Goal: Information Seeking & Learning: Learn about a topic

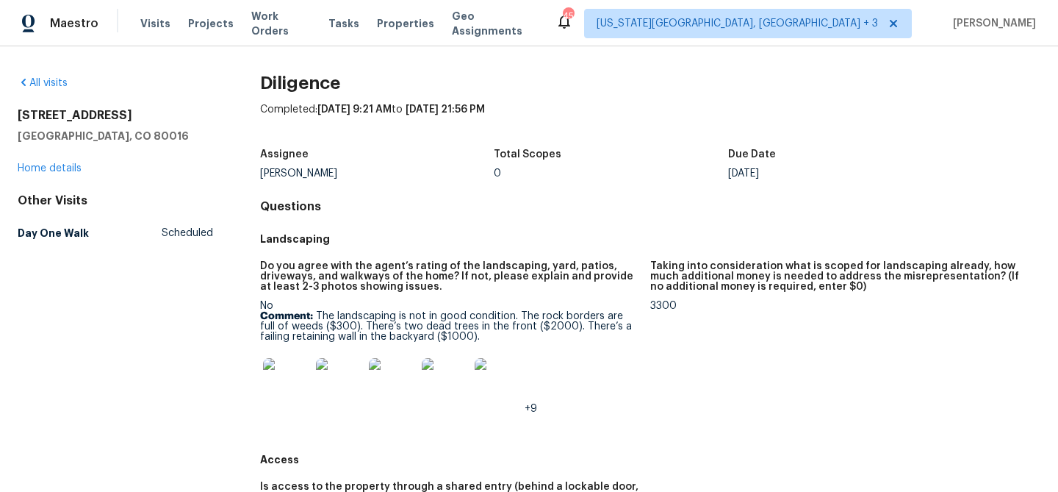
click at [285, 381] on img at bounding box center [286, 381] width 47 height 47
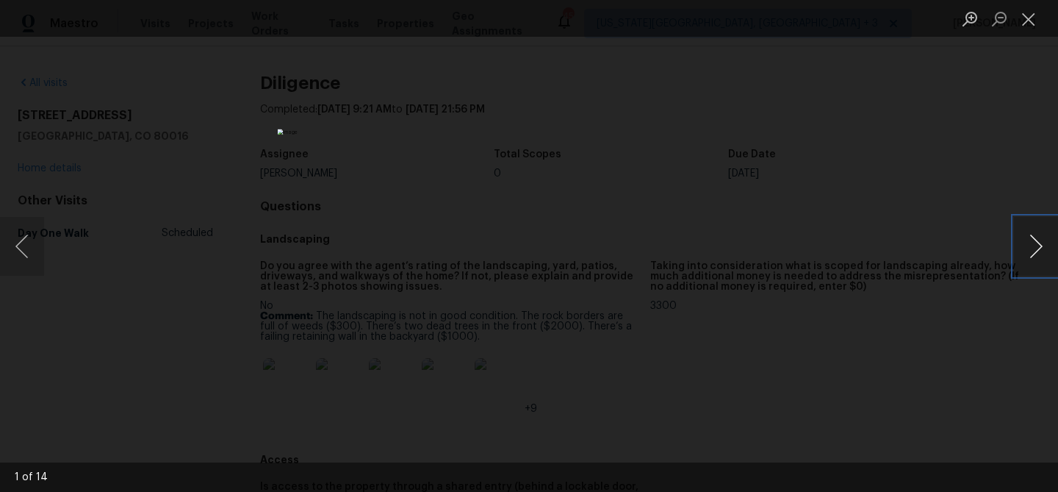
click at [1038, 248] on button "Next image" at bounding box center [1036, 246] width 44 height 59
click at [1047, 245] on button "Next image" at bounding box center [1036, 246] width 44 height 59
click at [1047, 246] on button "Next image" at bounding box center [1036, 246] width 44 height 59
click at [1046, 246] on button "Next image" at bounding box center [1036, 246] width 44 height 59
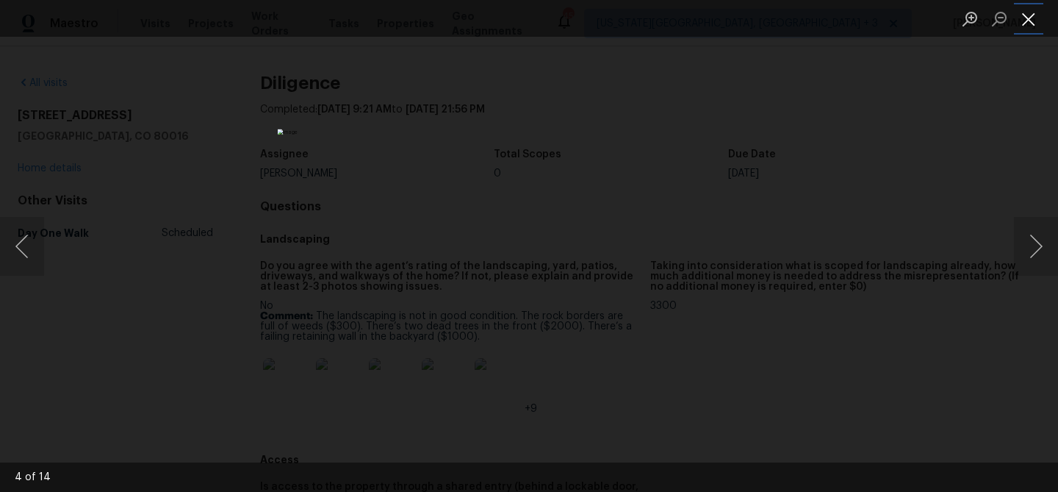
click at [1025, 24] on button "Close lightbox" at bounding box center [1028, 19] width 29 height 26
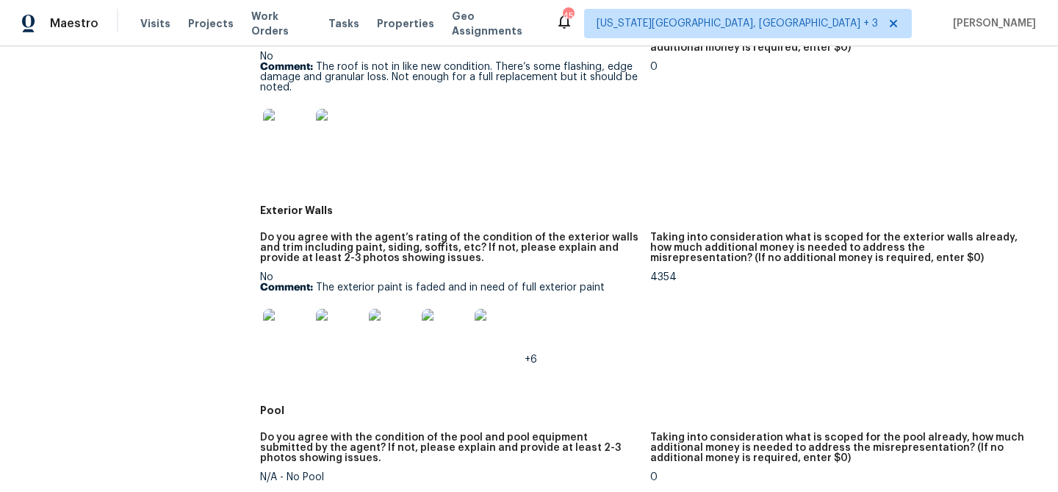
scroll to position [697, 0]
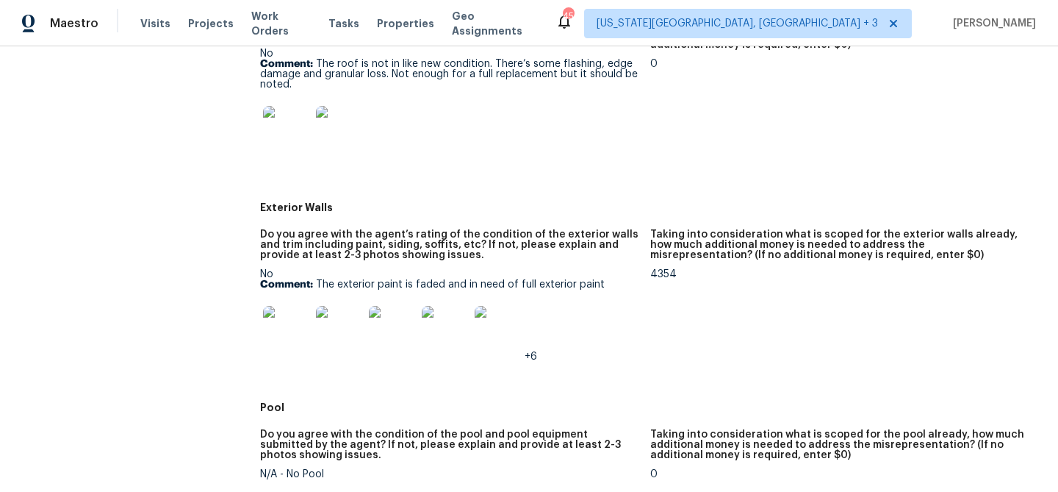
click at [278, 335] on img at bounding box center [286, 329] width 47 height 47
